Goal: Information Seeking & Learning: Learn about a topic

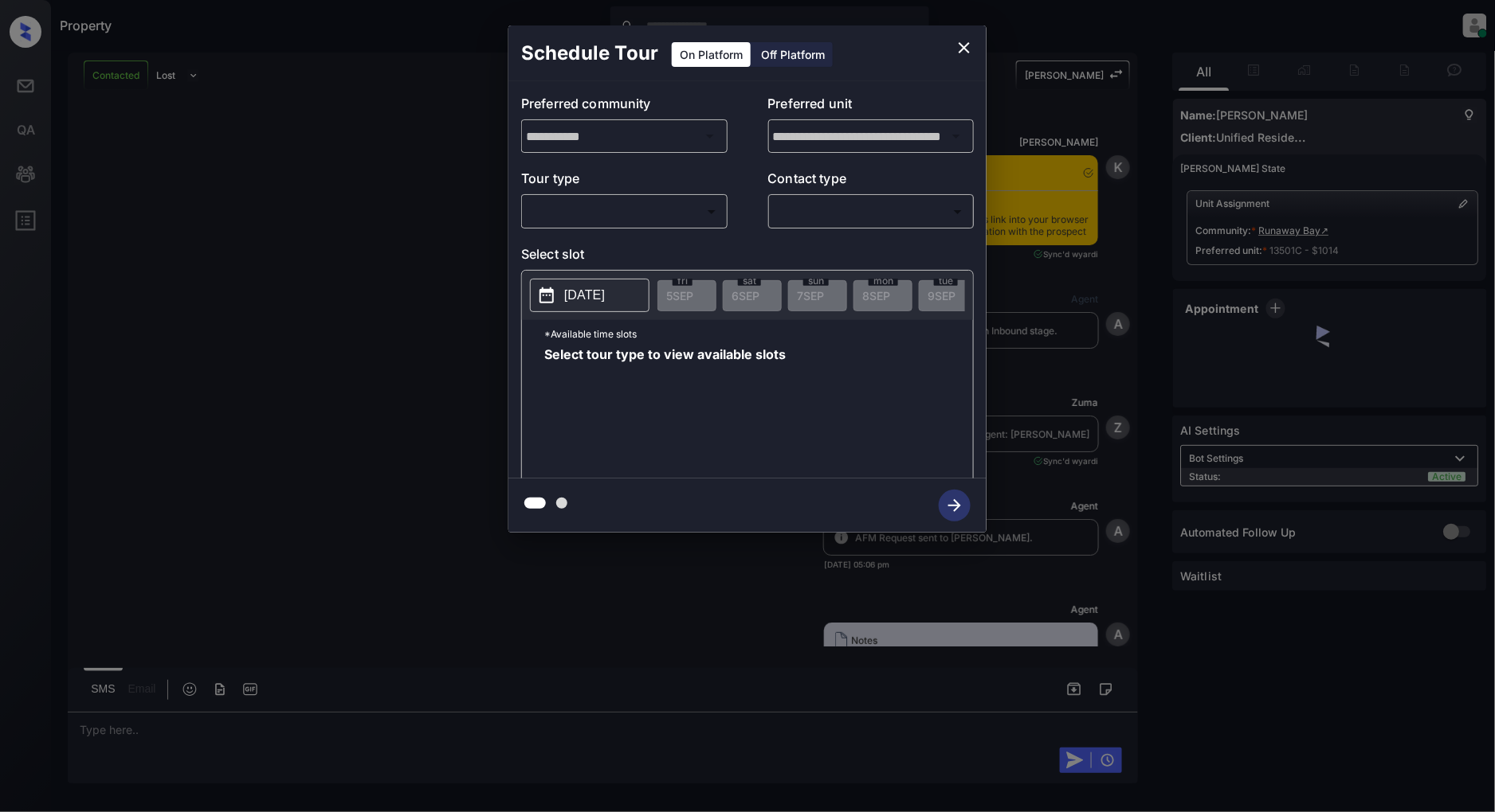
scroll to position [1343, 0]
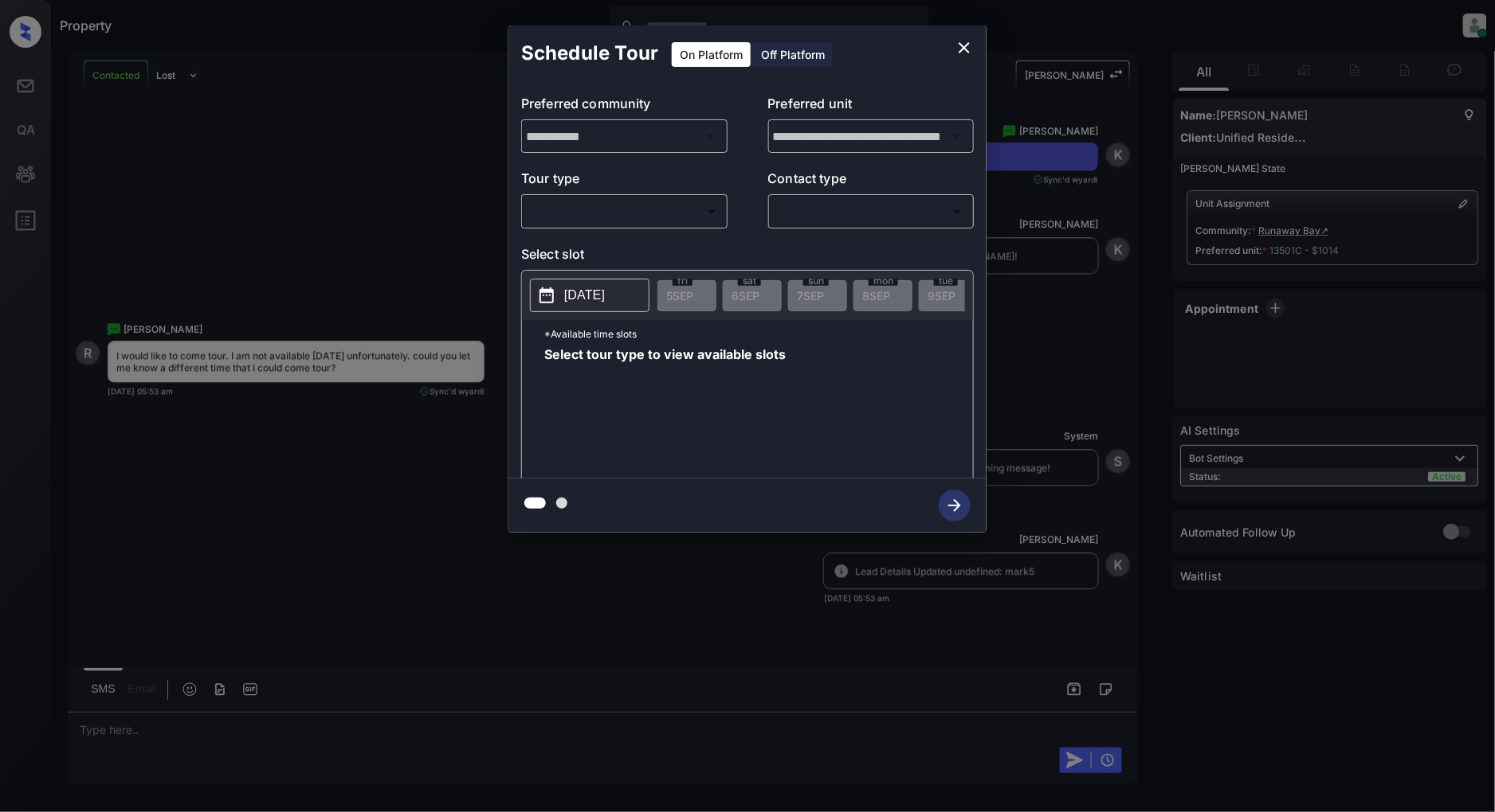
click at [652, 229] on div "**********" at bounding box center [747, 279] width 478 height 397
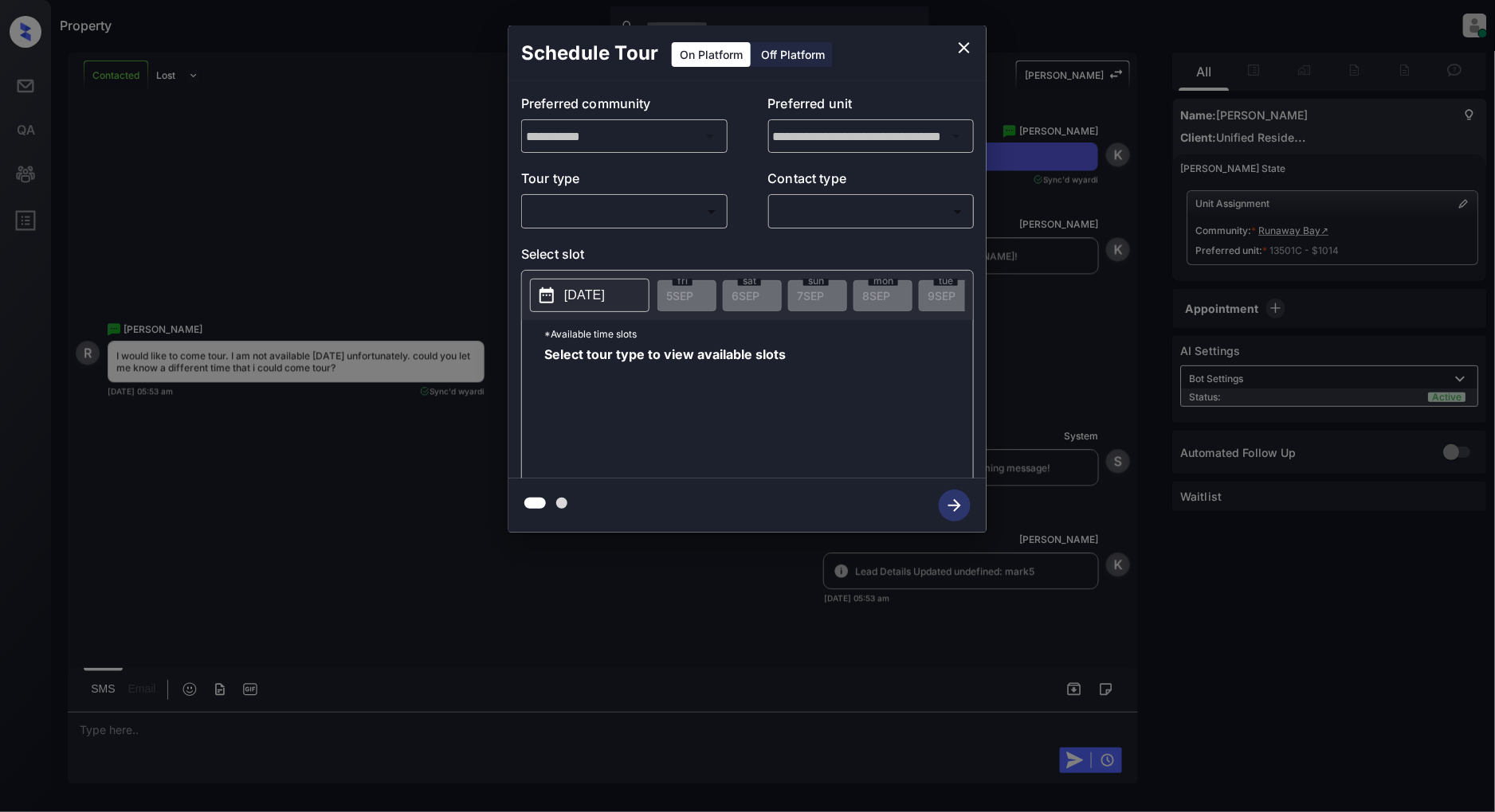
click at [642, 219] on body "Property Patrick Deasis Online Set yourself offline Set yourself on break Profi…" at bounding box center [747, 406] width 1495 height 812
click at [640, 253] on li "In Person" at bounding box center [625, 248] width 196 height 29
type input "********"
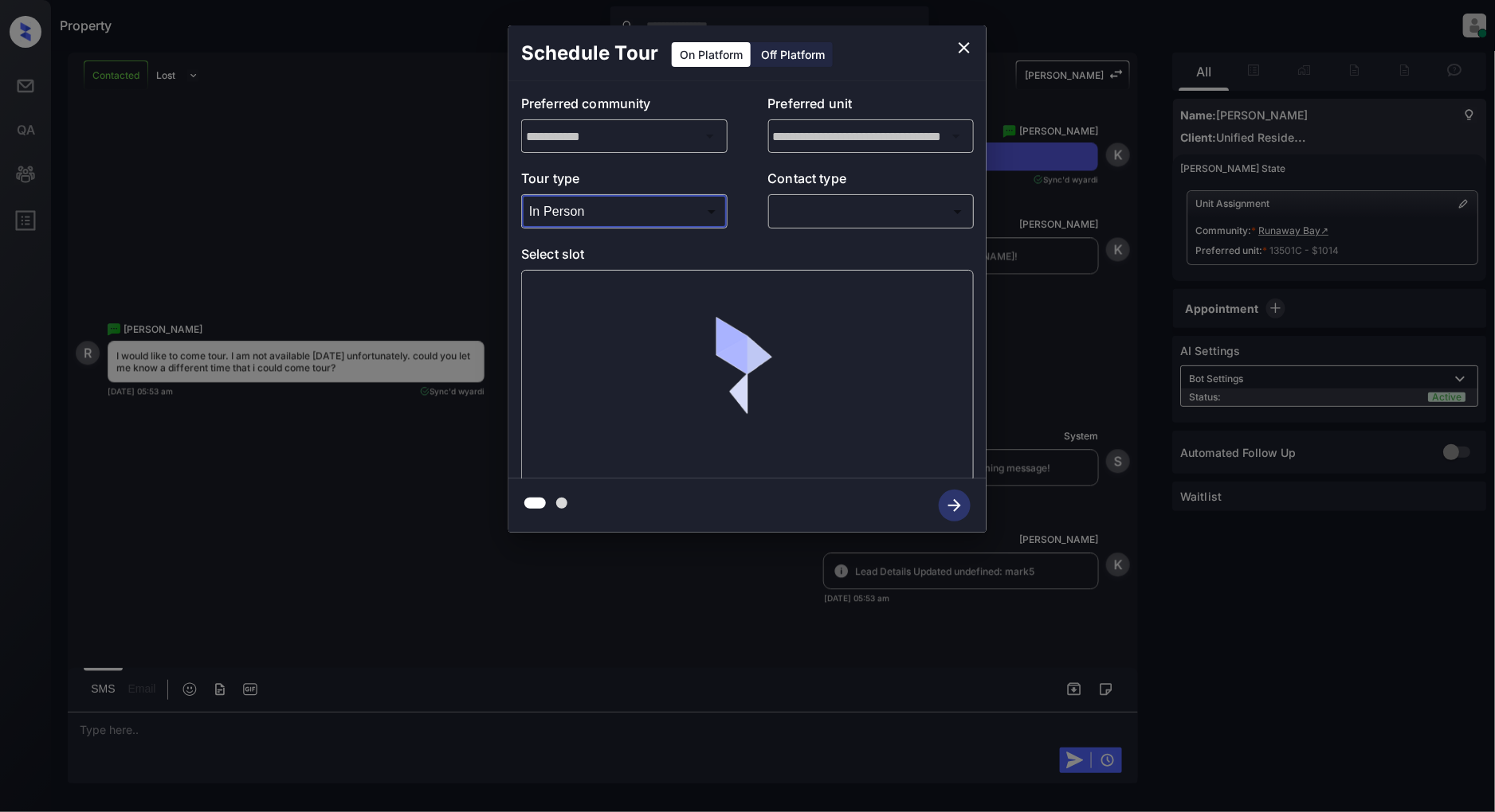
click at [841, 219] on body "Property Patrick Deasis Online Set yourself offline Set yourself on break Profi…" at bounding box center [747, 406] width 1495 height 812
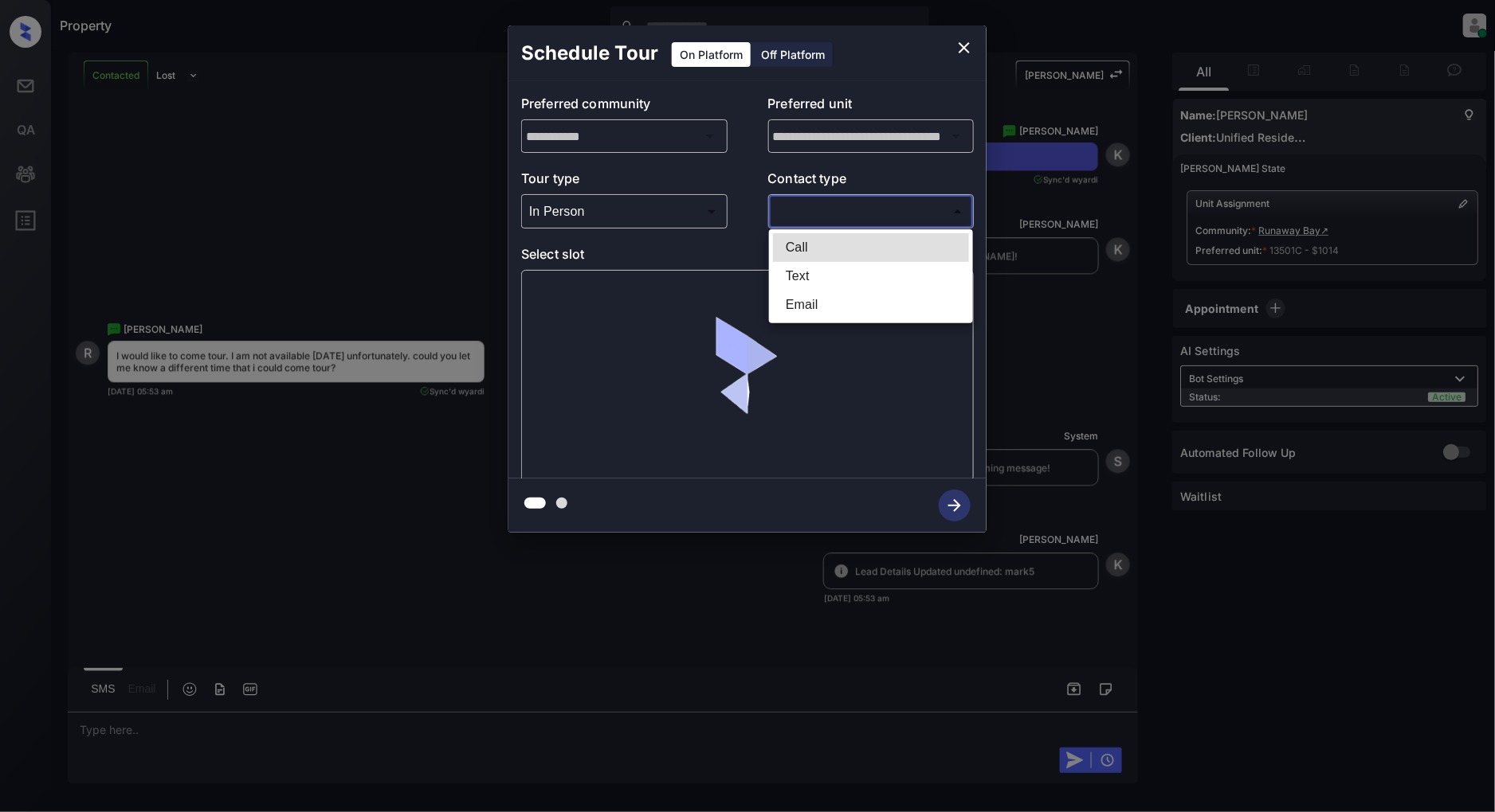
click at [819, 278] on li "Text" at bounding box center [871, 276] width 196 height 29
type input "****"
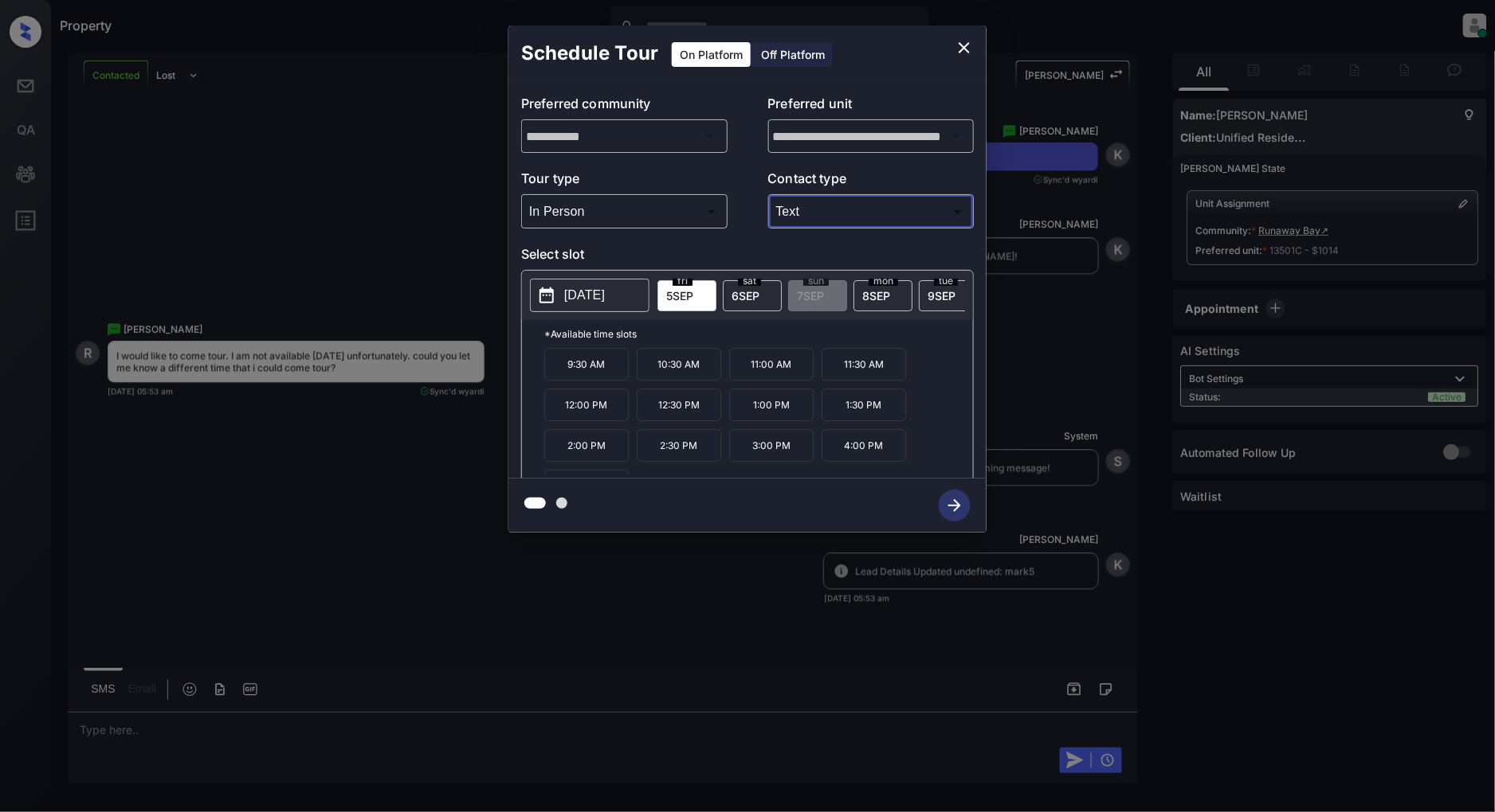
click at [582, 283] on button "2025-09-05" at bounding box center [590, 295] width 120 height 34
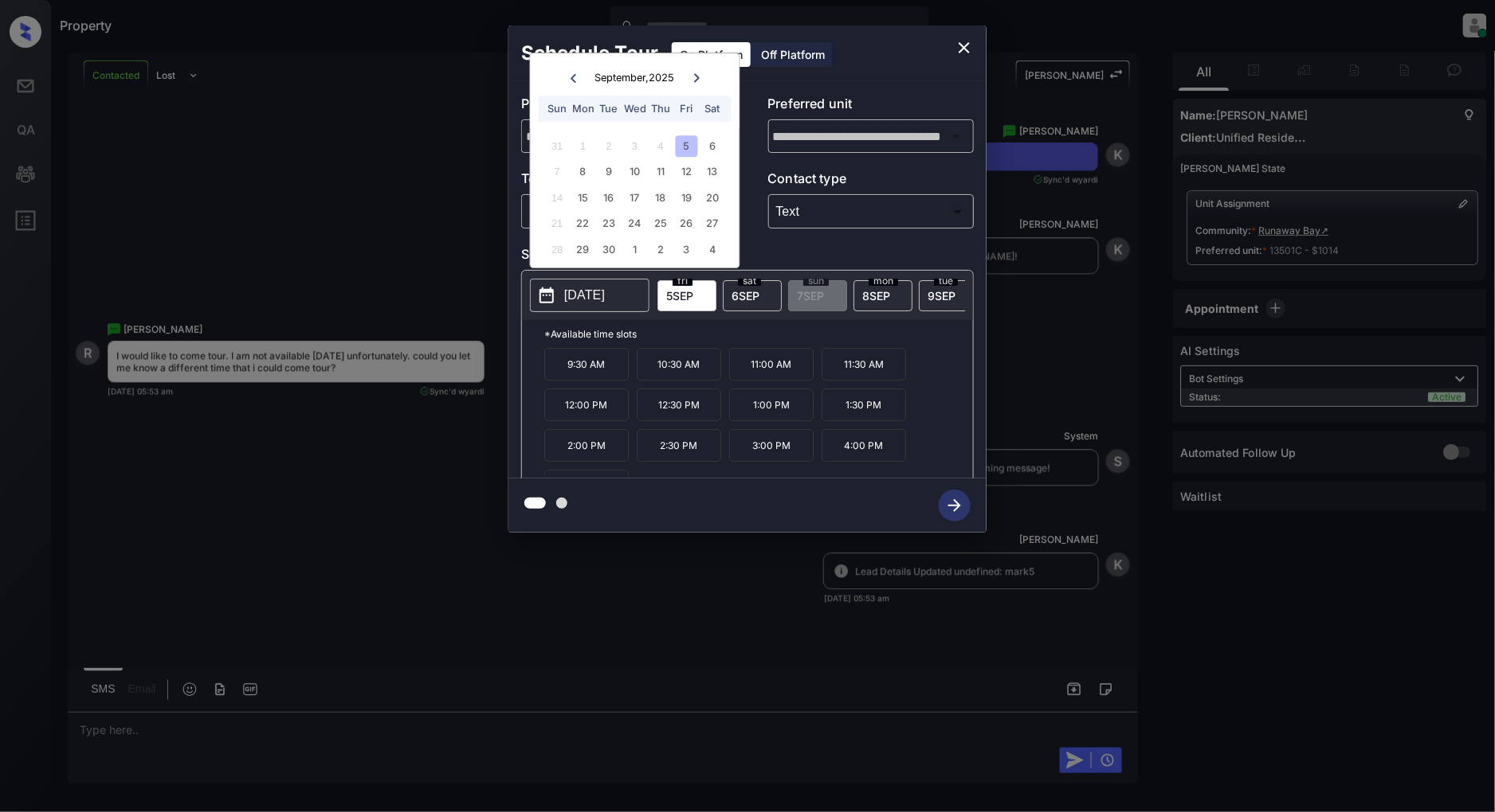
click at [958, 46] on icon "close" at bounding box center [964, 48] width 19 height 19
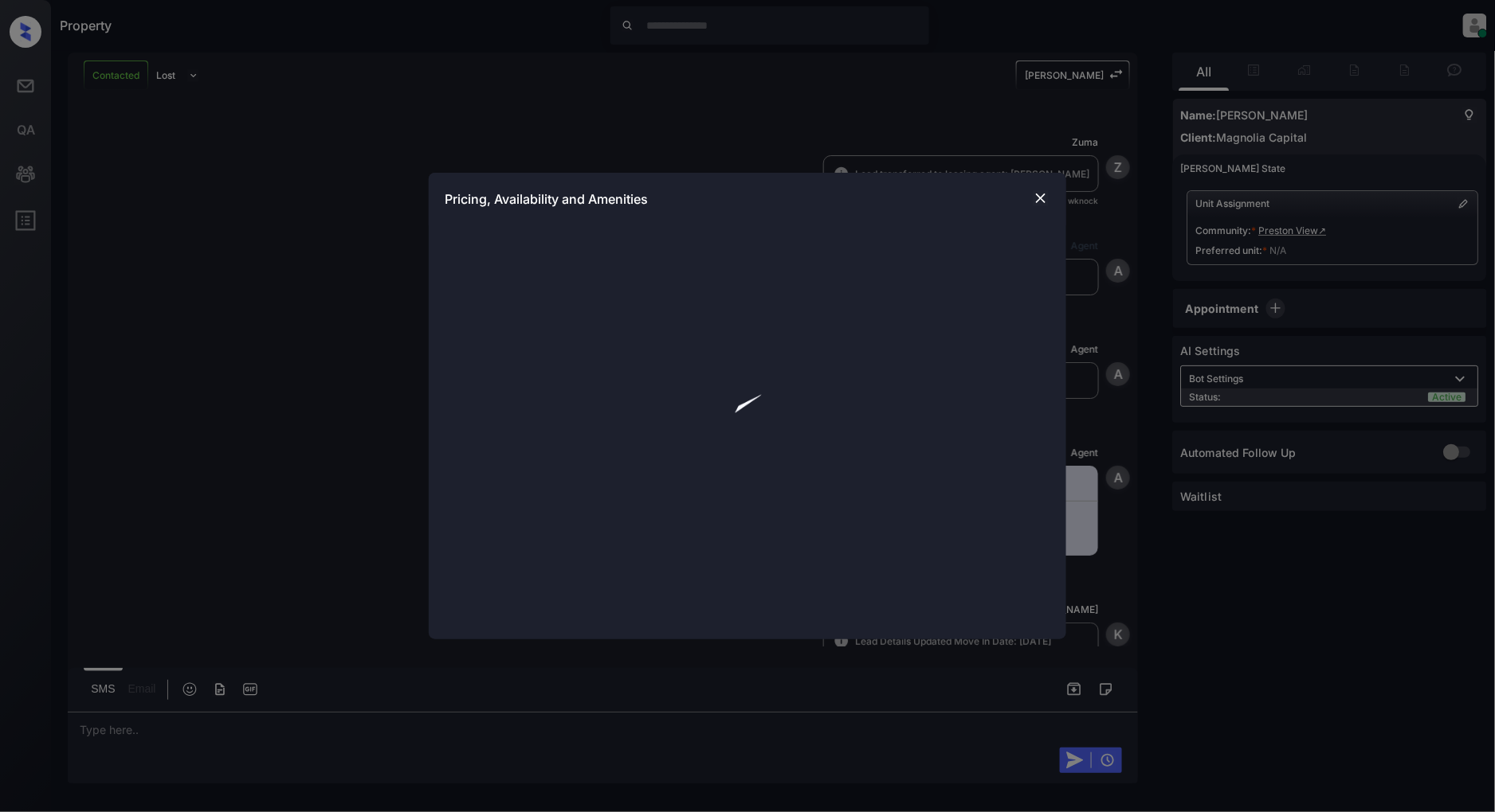
scroll to position [632, 0]
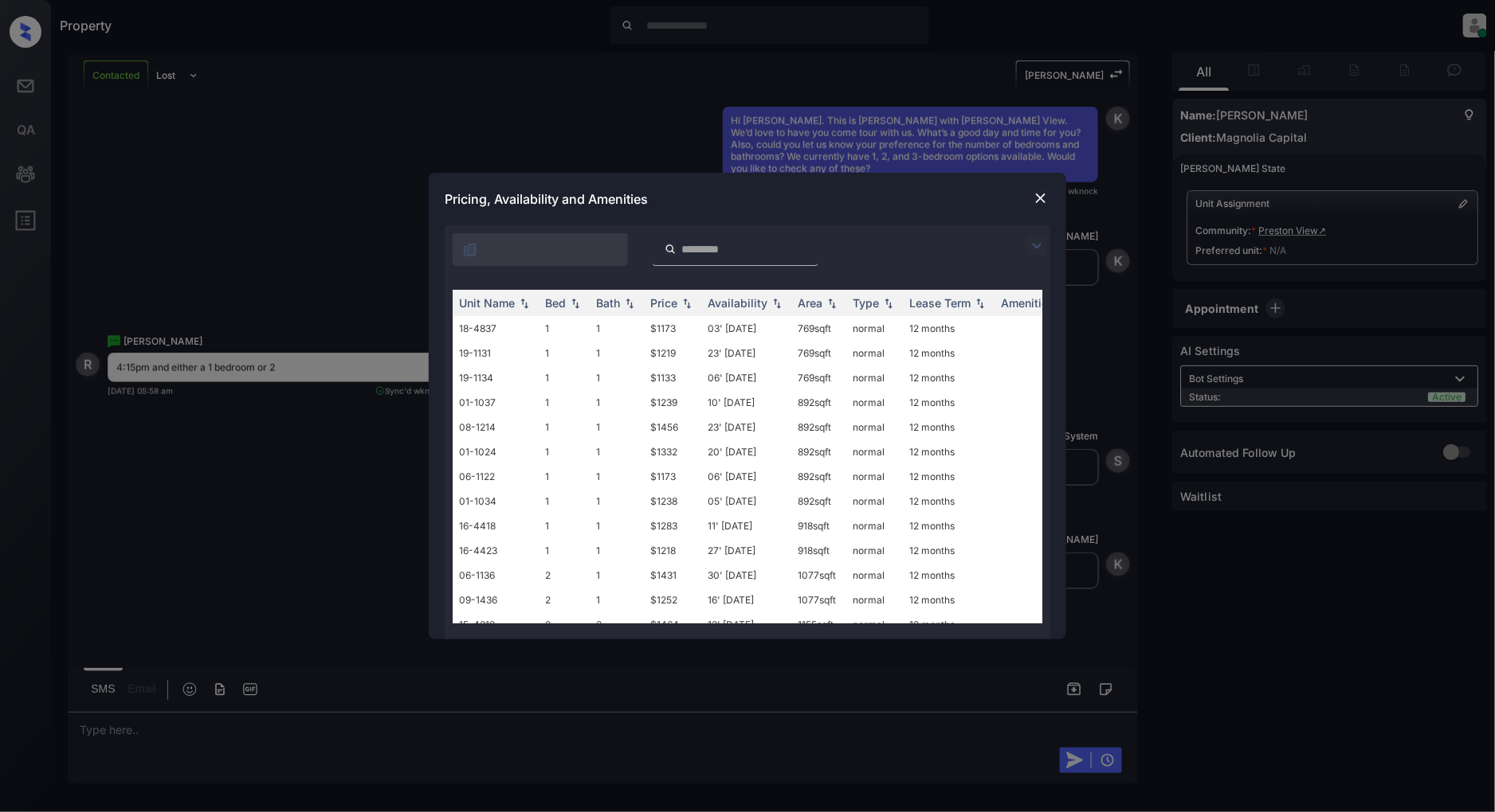
click at [1045, 239] on img at bounding box center [1036, 246] width 19 height 19
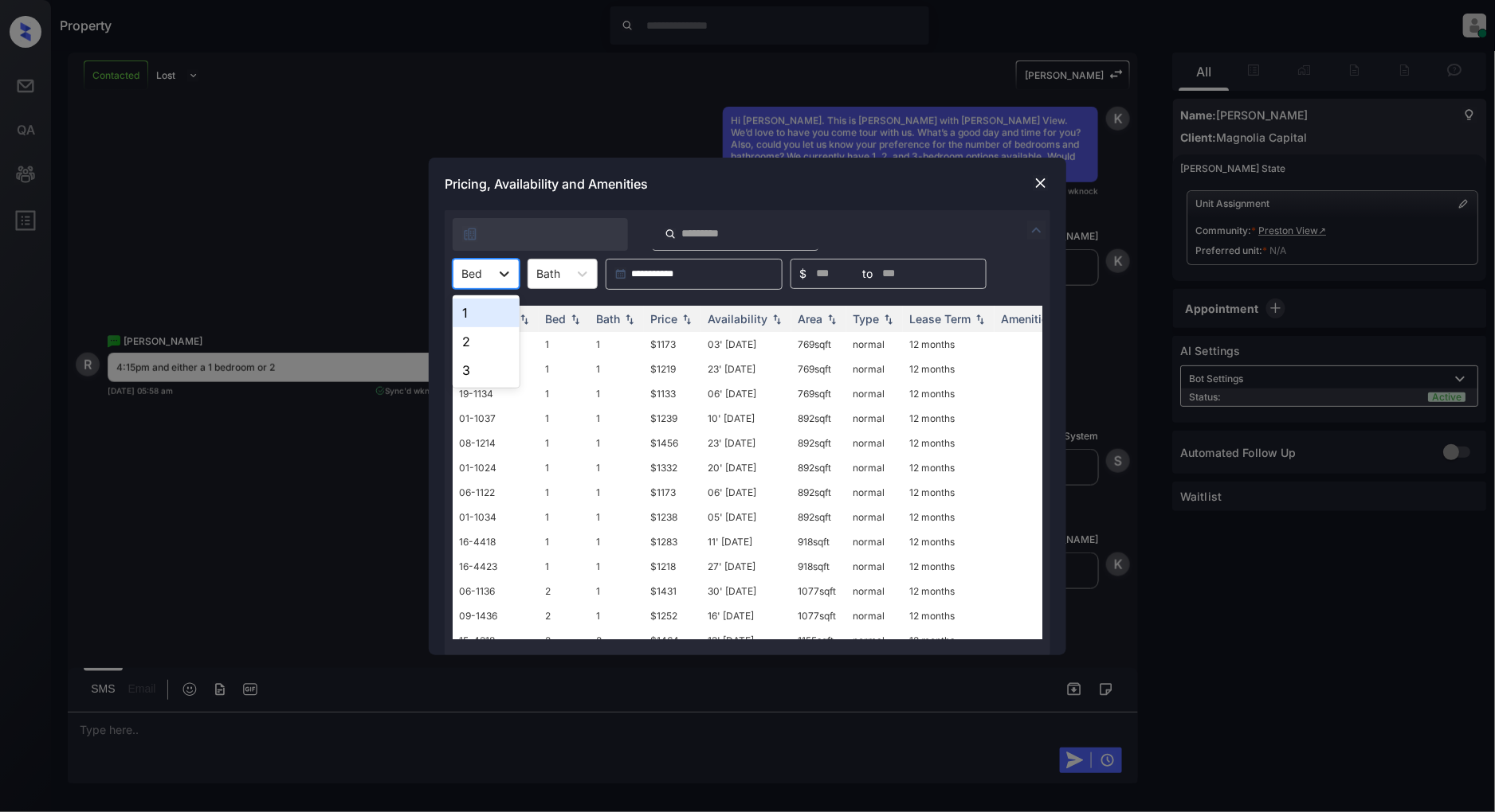
click at [496, 273] on icon at bounding box center [504, 274] width 16 height 16
click at [486, 323] on div "1" at bounding box center [486, 313] width 67 height 29
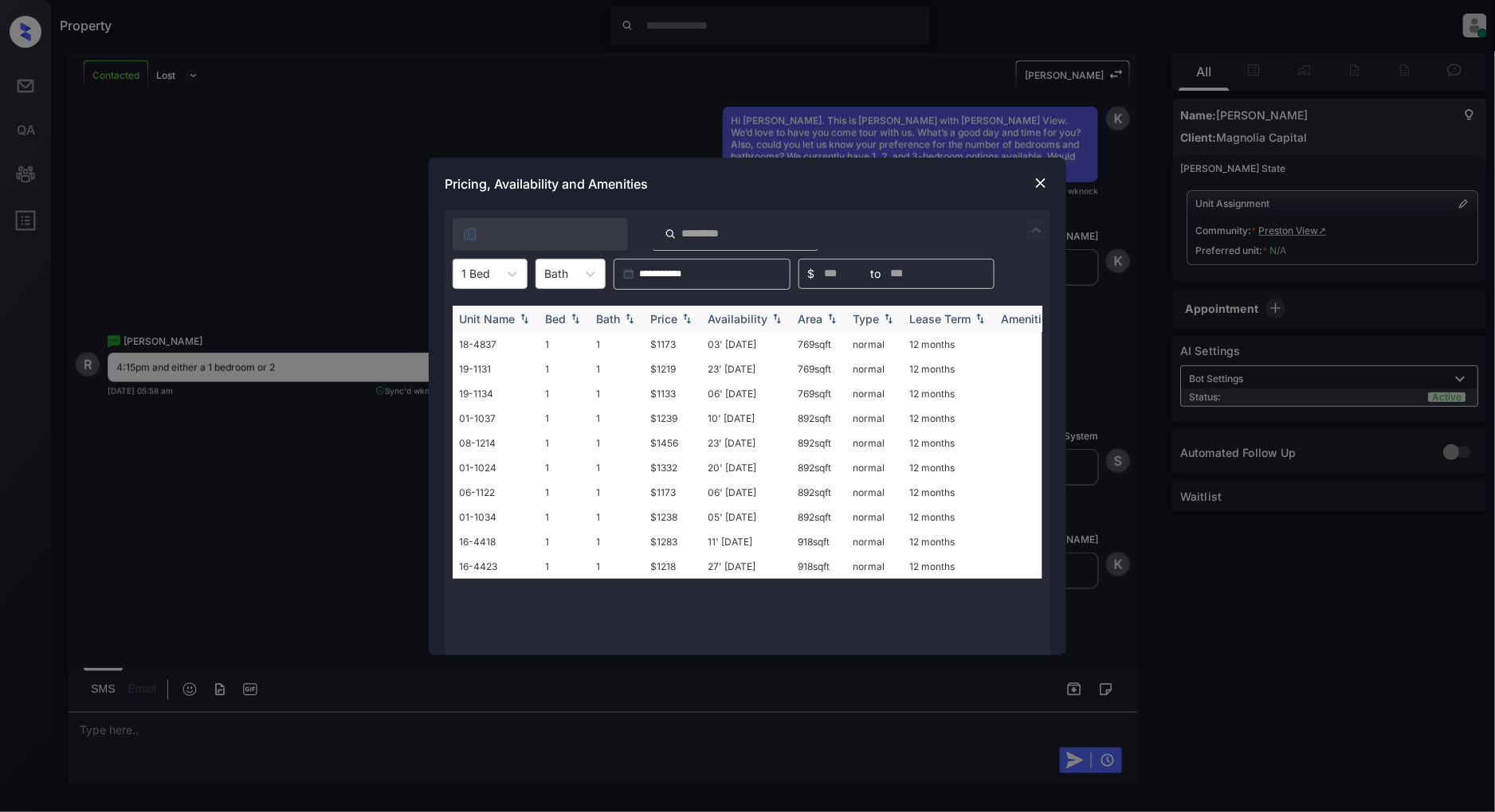
click at [680, 321] on img at bounding box center [686, 319] width 16 height 11
drag, startPoint x: 687, startPoint y: 338, endPoint x: 596, endPoint y: 346, distance: 91.4
click at [596, 346] on tr "19-1134 1 1 $1133 06' [DATE] 769 sqft normal 12 months" at bounding box center [869, 344] width 832 height 24
copy tr "1 $1133"
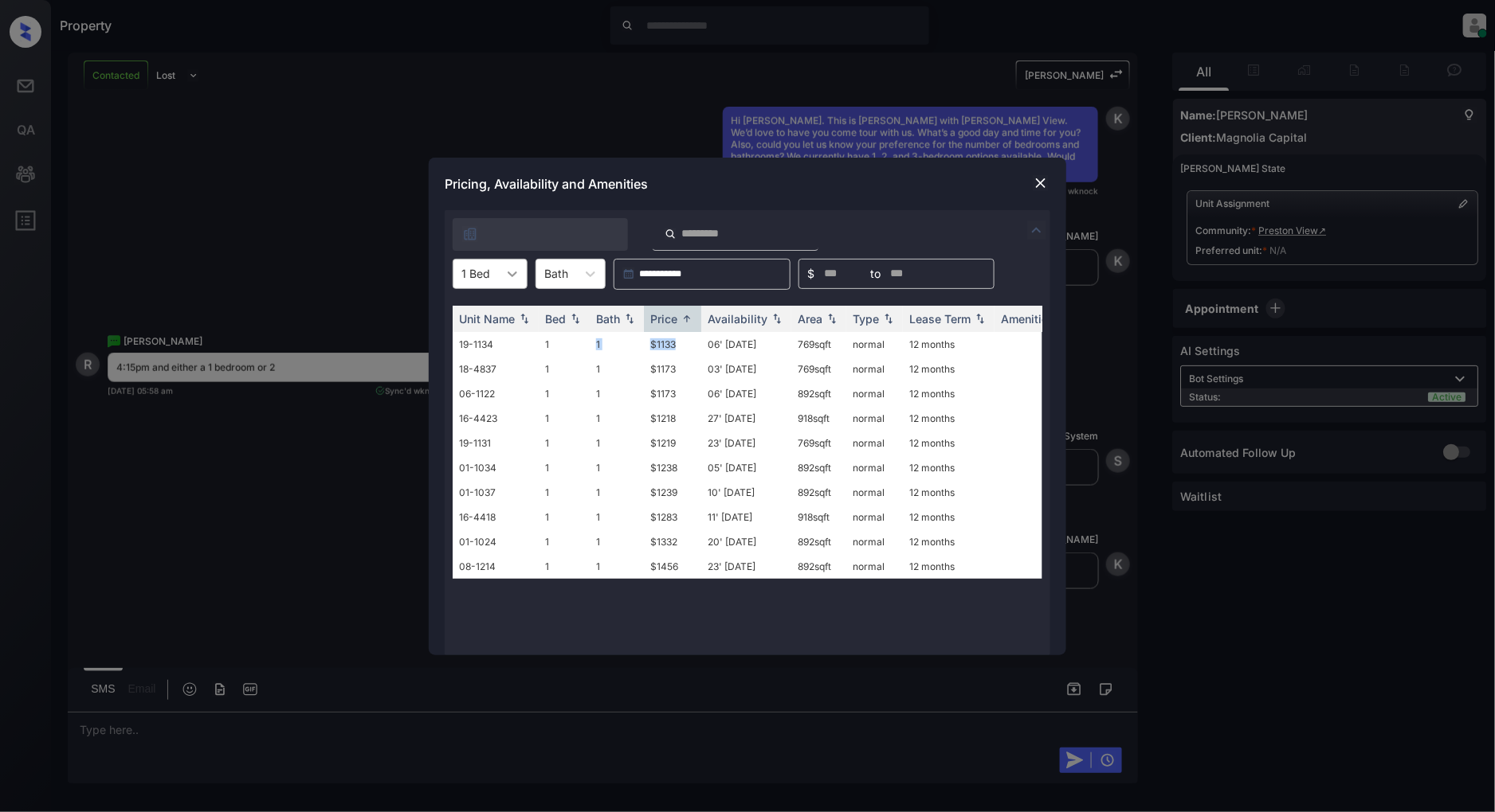
click at [503, 277] on div at bounding box center [512, 274] width 29 height 29
click at [482, 330] on div "2" at bounding box center [490, 341] width 75 height 29
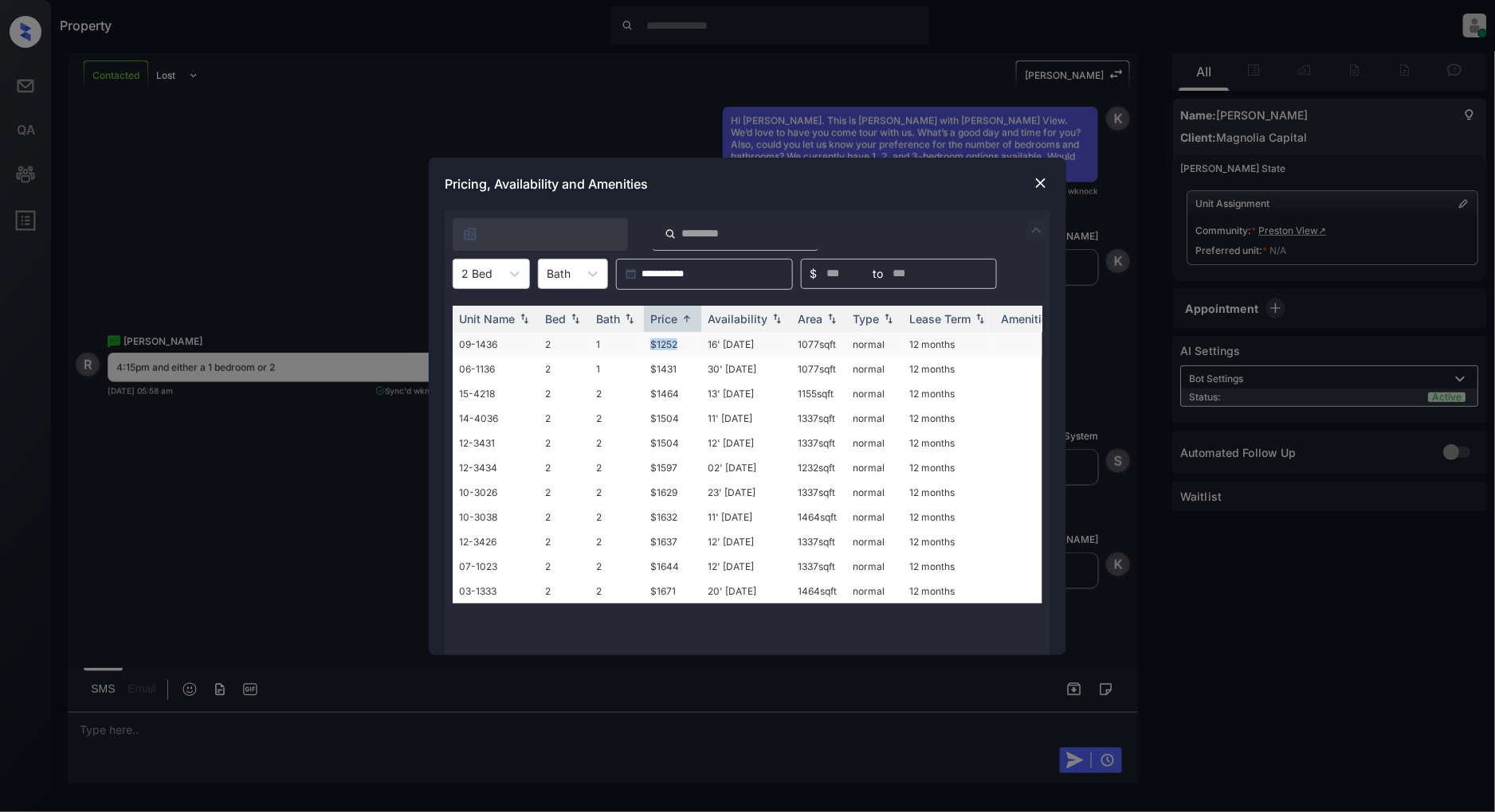
drag, startPoint x: 683, startPoint y: 345, endPoint x: 636, endPoint y: 347, distance: 47.0
click at [636, 347] on tr "09-1436 2 1 $1252 16' [DATE] sqft normal 12 months" at bounding box center [869, 344] width 832 height 24
copy tr "$1252"
click at [1054, 180] on div "Pricing, Availability and Amenities" at bounding box center [747, 184] width 638 height 52
click at [1042, 181] on img at bounding box center [1040, 182] width 16 height 16
